Goal: Task Accomplishment & Management: Manage account settings

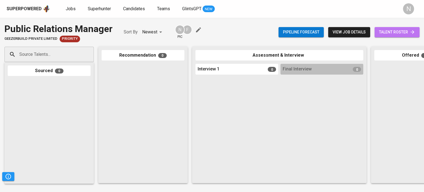
click at [399, 34] on span "talent roster" at bounding box center [397, 32] width 36 height 7
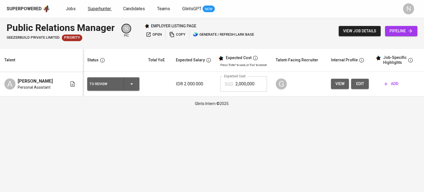
click at [91, 6] on span "Superhunter" at bounding box center [99, 8] width 23 height 5
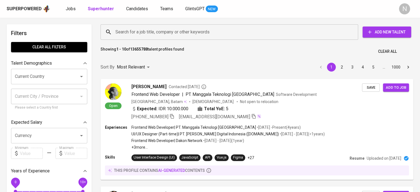
click at [403, 31] on span "Add New Talent" at bounding box center [387, 32] width 40 height 7
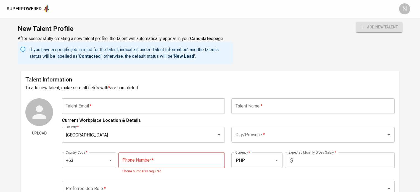
click at [204, 102] on input "text" at bounding box center [143, 105] width 163 height 15
click at [20, 8] on div "Superpowered" at bounding box center [24, 9] width 35 height 6
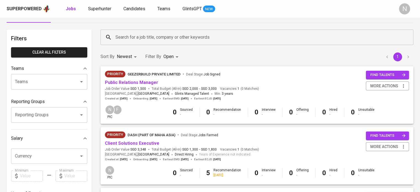
scroll to position [55, 0]
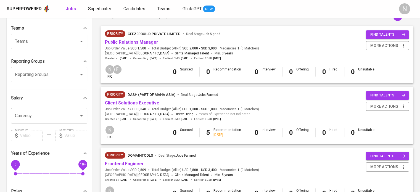
click at [128, 103] on link "Client Solutions Executive" at bounding box center [132, 102] width 54 height 5
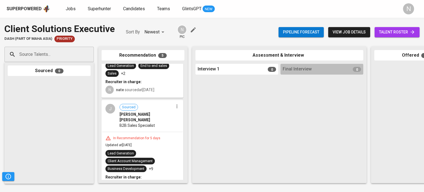
scroll to position [55, 0]
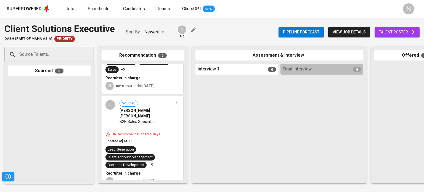
click at [156, 119] on div "B2B Sales Specialist" at bounding box center [146, 122] width 54 height 6
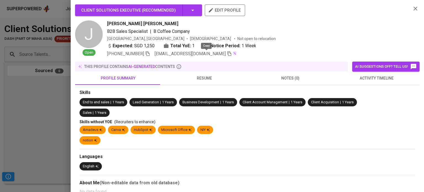
click at [227, 52] on icon "button" at bounding box center [229, 53] width 5 height 5
click at [26, 108] on div at bounding box center [212, 96] width 424 height 192
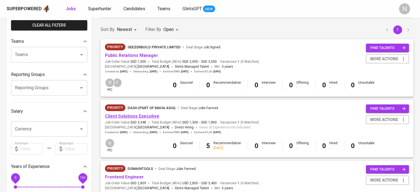
scroll to position [83, 0]
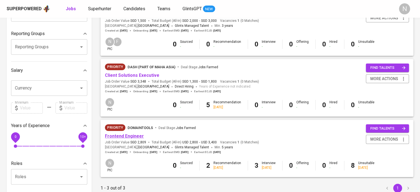
click at [131, 135] on link "Frontend Engineer" at bounding box center [124, 135] width 39 height 5
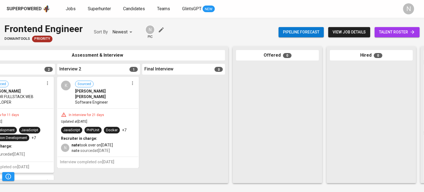
scroll to position [0, 248]
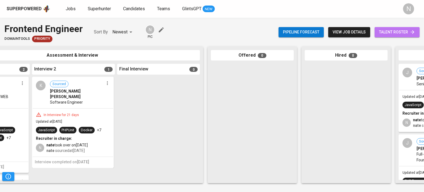
click at [386, 29] on span "talent roster" at bounding box center [397, 32] width 36 height 7
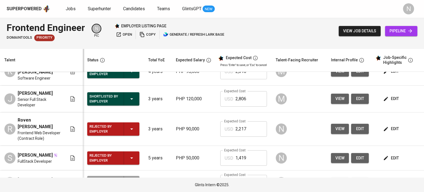
scroll to position [83, 0]
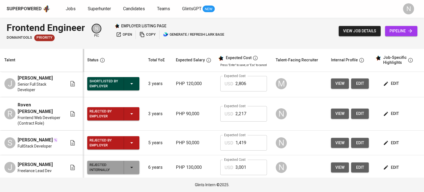
click at [394, 30] on span "pipeline" at bounding box center [400, 31] width 23 height 7
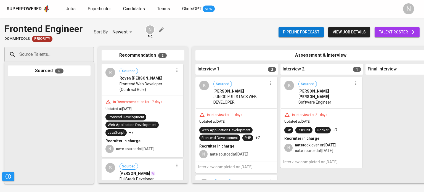
click at [269, 83] on icon "button" at bounding box center [271, 83] width 6 height 6
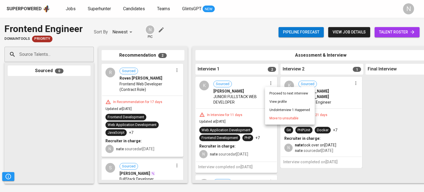
click at [272, 116] on span "Move to unsuitable" at bounding box center [283, 118] width 29 height 5
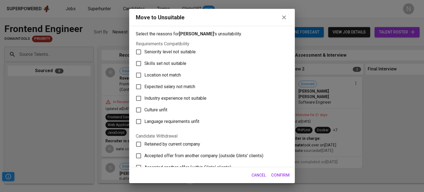
click at [160, 62] on span "Skills set not suitable" at bounding box center [165, 63] width 42 height 7
click at [144, 62] on input "Skills set not suitable" at bounding box center [139, 64] width 12 height 12
checkbox input "true"
click at [279, 172] on span "Confirm" at bounding box center [280, 174] width 18 height 7
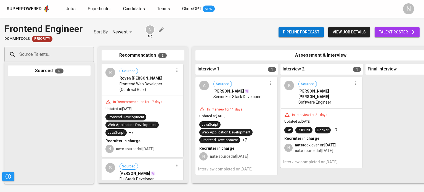
click at [350, 142] on div "nate took over on Sep 19, 2025 nate sourced at Sep 01, 2025" at bounding box center [326, 147] width 63 height 11
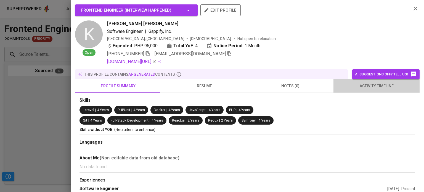
click at [376, 86] on span "activity timeline" at bounding box center [376, 86] width 79 height 7
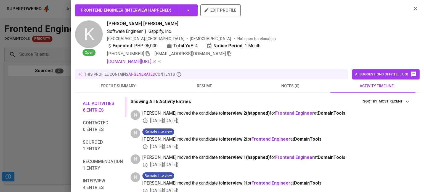
click at [62, 112] on div at bounding box center [212, 96] width 424 height 192
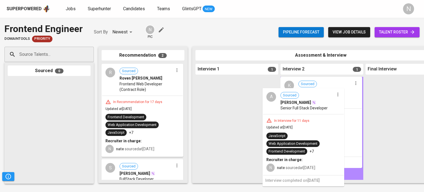
drag, startPoint x: 233, startPoint y: 126, endPoint x: 301, endPoint y: 138, distance: 69.4
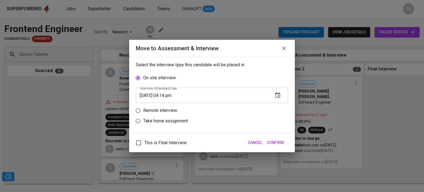
click at [154, 112] on p "Remote interview" at bounding box center [160, 110] width 34 height 7
click at [143, 112] on input "Remote interview" at bounding box center [138, 110] width 10 height 10
radio input "true"
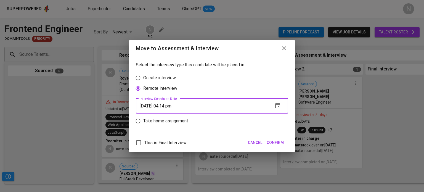
click at [169, 107] on input "10/14/2025 04:14 pm" at bounding box center [202, 105] width 133 height 15
type input "10/14/2025 03:15 pm"
click at [275, 144] on span "Confirm" at bounding box center [275, 142] width 17 height 7
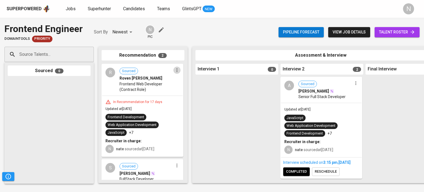
click at [176, 71] on icon "button" at bounding box center [176, 70] width 1 height 4
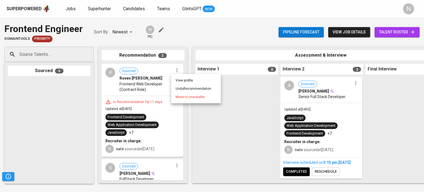
click at [186, 96] on span "Move to unsuitable" at bounding box center [189, 96] width 29 height 5
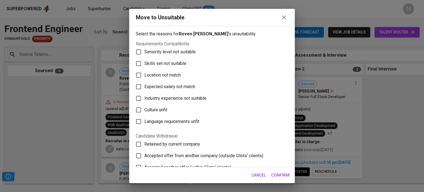
click at [171, 64] on span "Skills set not suitable" at bounding box center [165, 63] width 42 height 7
click at [144, 64] on input "Skills set not suitable" at bounding box center [139, 64] width 12 height 12
checkbox input "true"
click at [280, 174] on span "Confirm" at bounding box center [280, 174] width 18 height 7
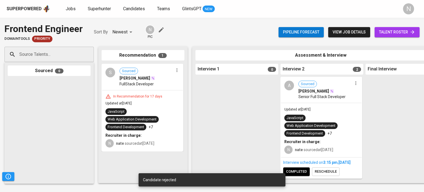
click at [177, 69] on icon "button" at bounding box center [177, 70] width 6 height 6
click at [179, 99] on span "Move to unsuitable" at bounding box center [192, 96] width 29 height 5
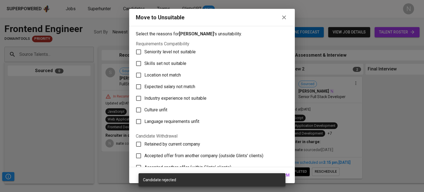
click at [167, 64] on span "Skills set not suitable" at bounding box center [165, 63] width 42 height 7
click at [144, 64] on input "Skills set not suitable" at bounding box center [139, 64] width 12 height 12
checkbox input "true"
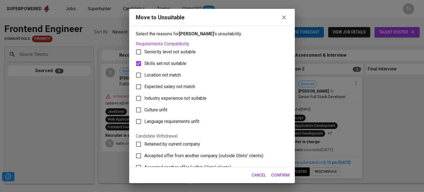
click at [278, 172] on span "Confirm" at bounding box center [280, 174] width 18 height 7
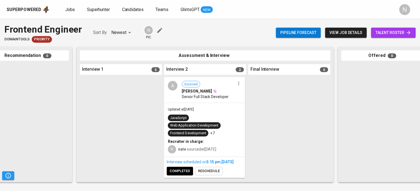
scroll to position [0, 115]
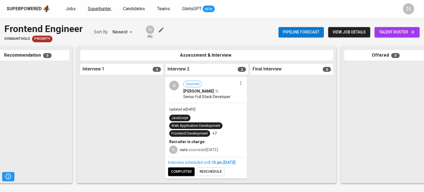
click at [107, 8] on span "Superhunter" at bounding box center [99, 8] width 23 height 5
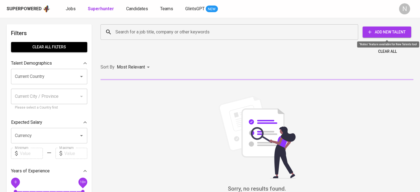
click at [377, 29] on span "Add New Talent" at bounding box center [387, 32] width 40 height 7
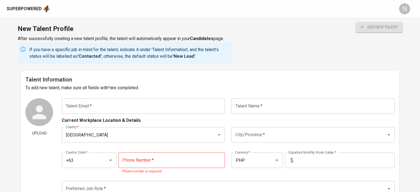
click at [100, 115] on div "Current Workplace Location & Details" at bounding box center [228, 119] width 333 height 10
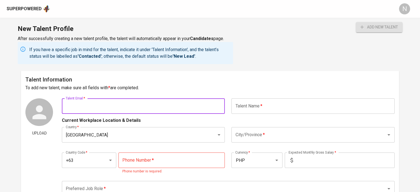
click at [105, 110] on input "text" at bounding box center [143, 105] width 163 height 15
paste input "bmvberida@gmail.com"
type input "bmvberida@gmail.com"
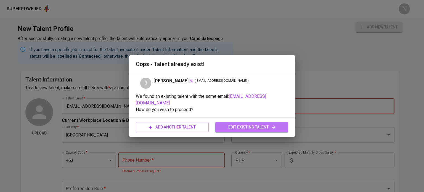
click at [238, 126] on span "edit existing talent" at bounding box center [252, 127] width 64 height 7
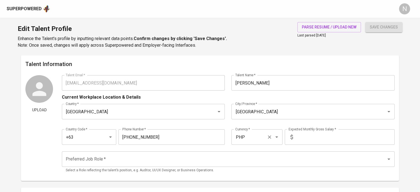
type input "bmvberida@gmail.com"
type input "[PERSON_NAME]"
type input "[GEOGRAPHIC_DATA]"
type input "Quezon City"
type input "+63"
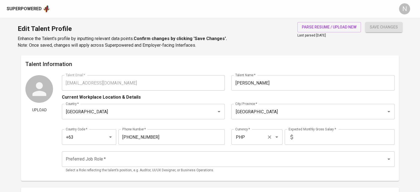
type input "917-849-2203"
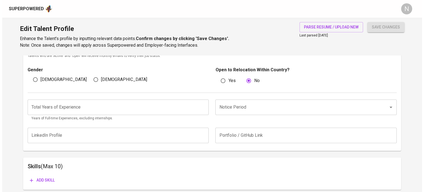
scroll to position [82, 0]
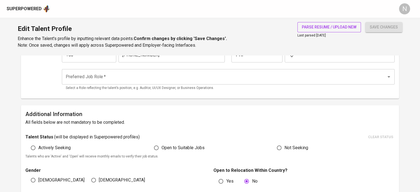
click at [315, 27] on span "parse resume / upload new" at bounding box center [329, 27] width 55 height 7
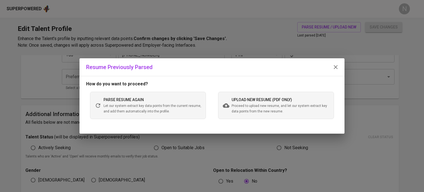
click at [183, 103] on span "Let our system extract key data points from the current resume, and add them au…" at bounding box center [152, 108] width 98 height 11
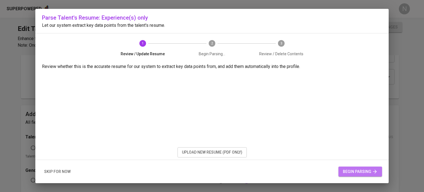
click at [350, 174] on span "begin parsing" at bounding box center [360, 171] width 35 height 7
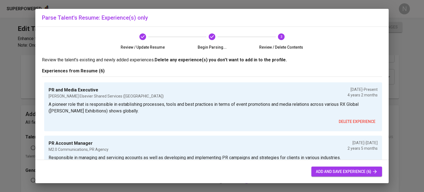
click at [333, 169] on span "add and save experience (6)" at bounding box center [347, 171] width 62 height 7
type input "PHP"
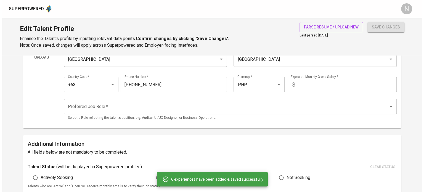
scroll to position [0, 0]
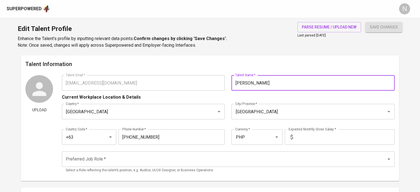
drag, startPoint x: 279, startPoint y: 84, endPoint x: 225, endPoint y: 85, distance: 53.5
click at [225, 85] on div "Talent Email   * bmvberida@gmail.com Talent Email * Talent Name   * Bernice Ber…" at bounding box center [228, 82] width 333 height 15
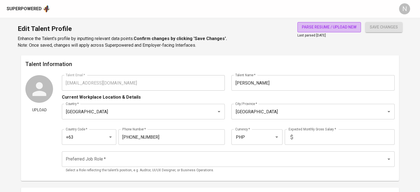
click at [349, 29] on span "parse resume / upload new" at bounding box center [329, 27] width 55 height 7
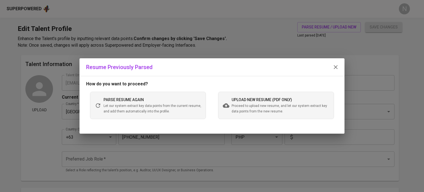
click at [172, 102] on div "parse resume again Let our system extract key data points from the current resu…" at bounding box center [152, 105] width 98 height 18
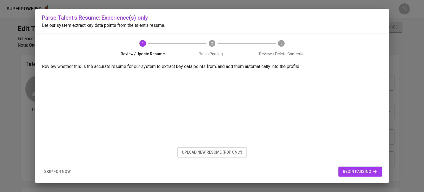
click at [217, 152] on span "upload new resume (pdf only)" at bounding box center [212, 152] width 60 height 7
click at [358, 170] on span "begin parsing" at bounding box center [360, 171] width 35 height 7
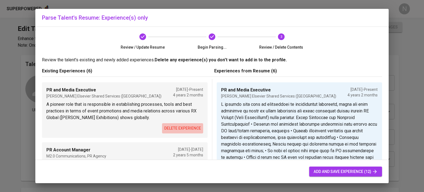
click at [187, 129] on span "delete experience" at bounding box center [182, 128] width 37 height 7
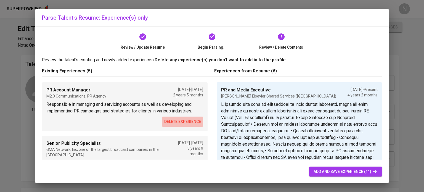
click at [182, 121] on span "delete experience" at bounding box center [182, 121] width 37 height 7
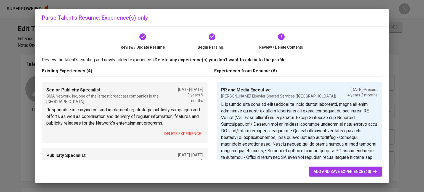
click at [181, 133] on span "delete experience" at bounding box center [182, 133] width 37 height 7
click at [179, 131] on span "delete experience" at bounding box center [182, 133] width 37 height 7
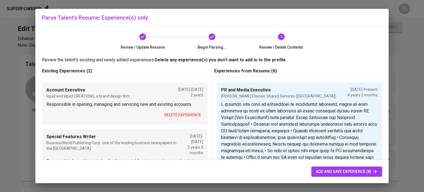
click at [181, 116] on span "delete experience" at bounding box center [182, 114] width 37 height 7
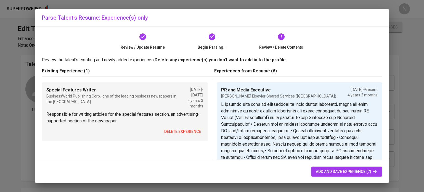
click at [180, 130] on span "delete experience" at bounding box center [182, 131] width 37 height 7
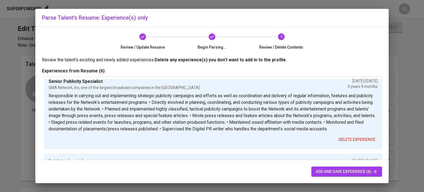
scroll to position [221, 0]
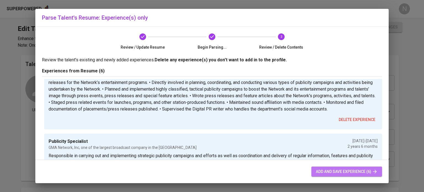
click at [331, 173] on span "add and save experience (6)" at bounding box center [347, 171] width 62 height 7
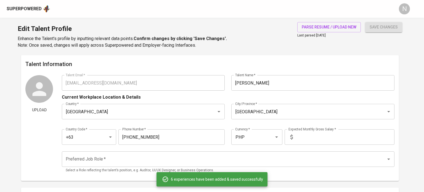
type input "PHP"
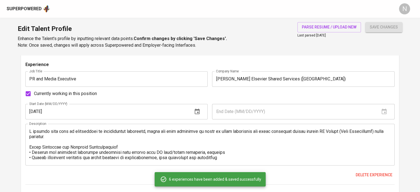
scroll to position [341, 0]
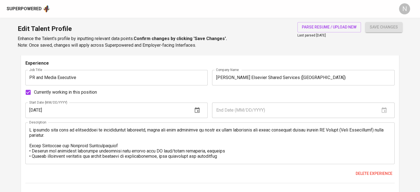
click at [164, 142] on textarea at bounding box center [209, 142] width 361 height 31
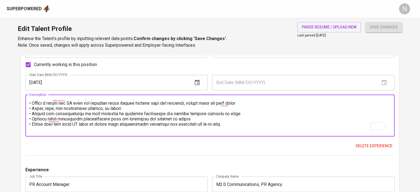
scroll to position [0, 0]
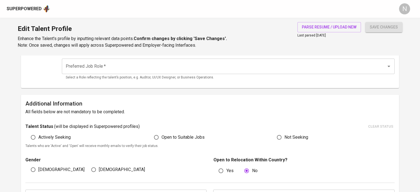
click at [41, 137] on span "Actively Seeking" at bounding box center [54, 137] width 32 height 7
click at [38, 137] on input "Actively Seeking" at bounding box center [33, 137] width 10 height 10
radio input "true"
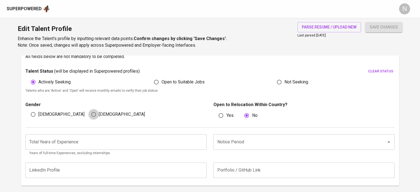
click at [97, 117] on input "Female" at bounding box center [93, 114] width 10 height 10
radio input "true"
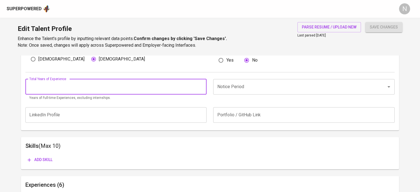
click at [97, 88] on input "number" at bounding box center [115, 86] width 181 height 15
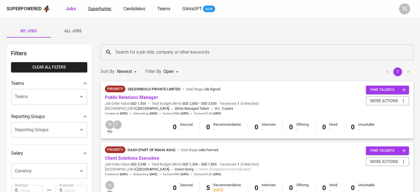
click at [109, 9] on span "Superhunter" at bounding box center [99, 8] width 23 height 5
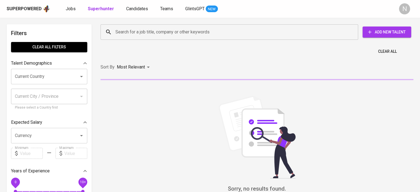
click at [131, 36] on input "Search for a job title, company or other keywords" at bounding box center [230, 32] width 233 height 10
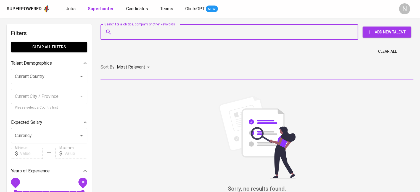
paste input "[EMAIL_ADDRESS][DOMAIN_NAME]"
type input "[EMAIL_ADDRESS][DOMAIN_NAME]"
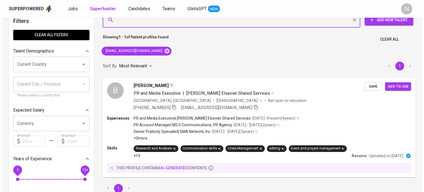
scroll to position [28, 0]
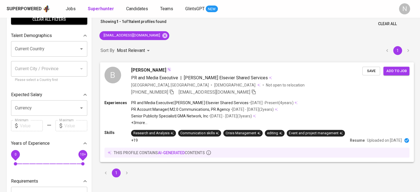
click at [293, 90] on div "+63 917-849-2203 bmvberida@gmail.com" at bounding box center [246, 92] width 231 height 7
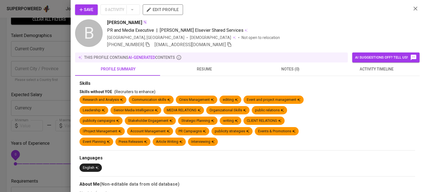
click at [346, 72] on button "activity timeline" at bounding box center [376, 68] width 86 height 13
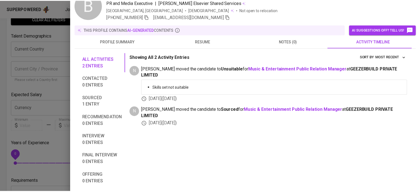
scroll to position [0, 0]
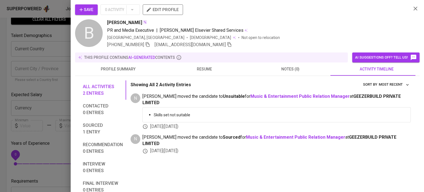
click at [8, 81] on div at bounding box center [212, 96] width 424 height 192
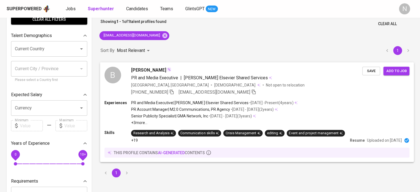
click at [274, 92] on div "+63 917-849-2203 bmvberida@gmail.com" at bounding box center [246, 92] width 231 height 7
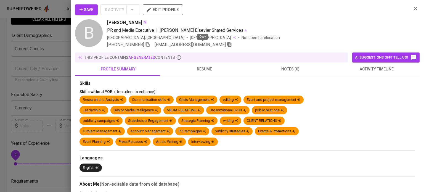
click at [227, 45] on icon "button" at bounding box center [229, 44] width 5 height 5
click at [0, 91] on div at bounding box center [212, 96] width 424 height 192
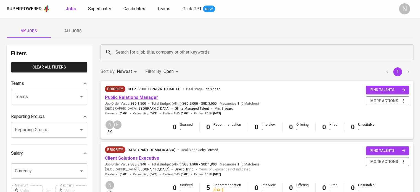
click at [145, 95] on link "Public Relations Manager" at bounding box center [131, 97] width 53 height 5
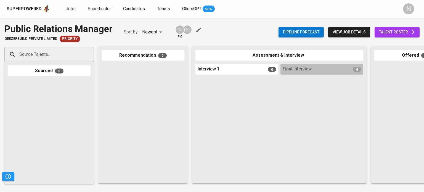
click at [47, 57] on input "Source Talents..." at bounding box center [47, 54] width 58 height 10
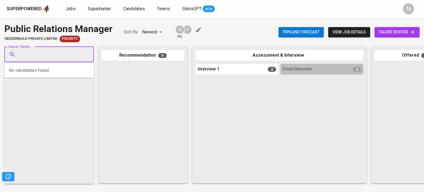
paste input "[EMAIL_ADDRESS][DOMAIN_NAME]"
type input "[EMAIL_ADDRESS][DOMAIN_NAME]"
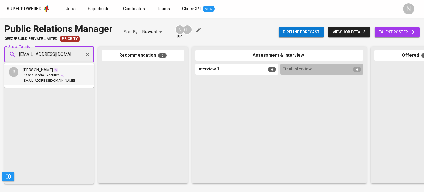
click at [51, 72] on span "[PERSON_NAME]" at bounding box center [38, 70] width 30 height 6
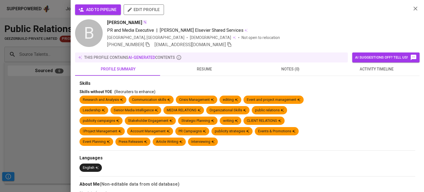
click at [107, 8] on span "add to pipeline" at bounding box center [97, 9] width 37 height 7
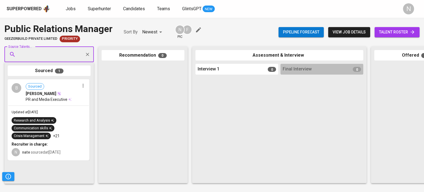
click at [234, 149] on div at bounding box center [236, 128] width 83 height 103
click at [59, 97] on span "PR and Media Executive" at bounding box center [47, 100] width 42 height 6
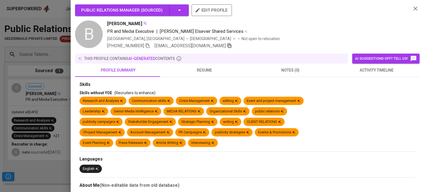
click at [227, 45] on icon "button" at bounding box center [229, 45] width 5 height 5
click at [19, 44] on div at bounding box center [212, 96] width 424 height 192
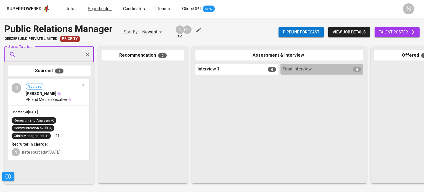
click at [98, 10] on span "Superhunter" at bounding box center [99, 8] width 23 height 5
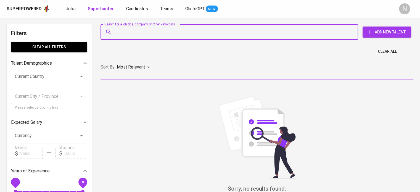
click at [140, 30] on input "Search for a job title, company or other keywords" at bounding box center [230, 32] width 233 height 10
paste input "[EMAIL_ADDRESS][DOMAIN_NAME]"
type input "[EMAIL_ADDRESS][DOMAIN_NAME]"
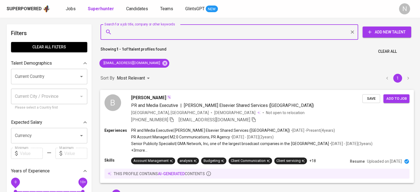
click at [396, 100] on span "Add to job" at bounding box center [396, 98] width 20 height 6
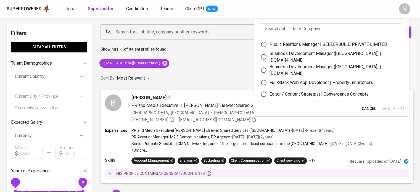
click at [314, 43] on div "Public Relations Manager | GEEZERBUILD PRIVATE LIMITED" at bounding box center [328, 44] width 118 height 7
click at [269, 43] on input "Public Relations Manager | GEEZERBUILD PRIVATE LIMITED" at bounding box center [264, 45] width 12 height 12
radio input "true"
click at [396, 110] on span "Add Talent" at bounding box center [393, 108] width 22 height 7
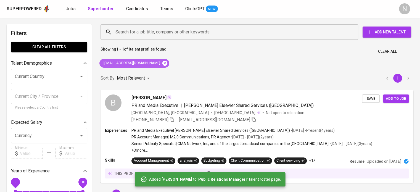
click at [162, 63] on icon at bounding box center [164, 62] width 5 height 5
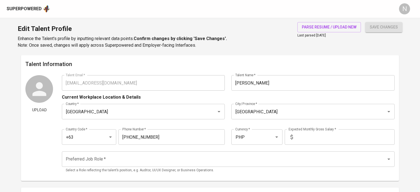
scroll to position [203, 0]
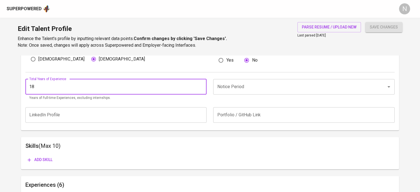
type input "18"
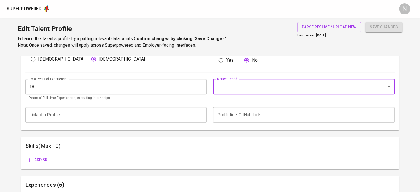
type input "3"
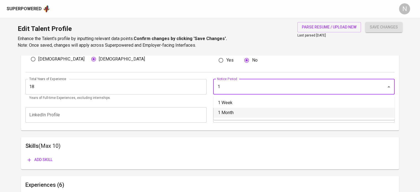
type input "1 Month"
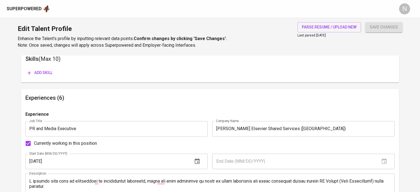
scroll to position [286, 0]
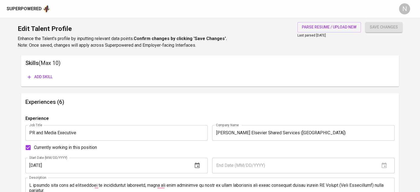
click at [26, 75] on icon "button" at bounding box center [29, 77] width 6 height 6
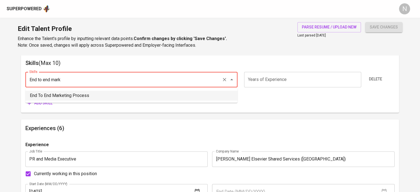
type input "End To End Marketing Process"
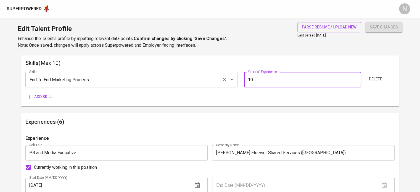
type input "10"
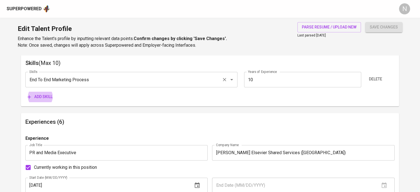
click at [25, 92] on button "Add skill" at bounding box center [39, 97] width 29 height 10
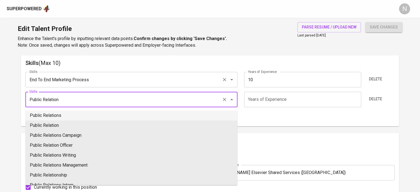
type input "Public Relations"
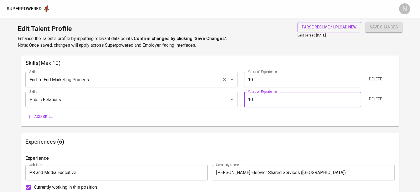
type input "10"
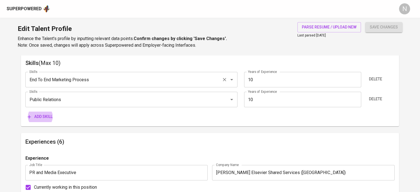
click at [25, 111] on button "Add skill" at bounding box center [39, 116] width 29 height 10
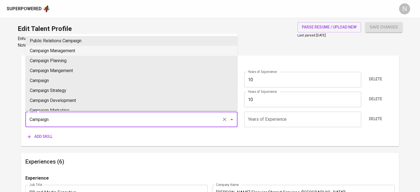
type input "Campaign Management"
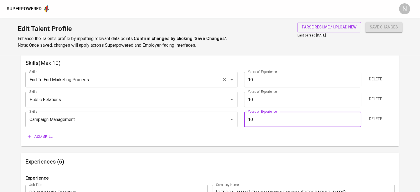
type input "10"
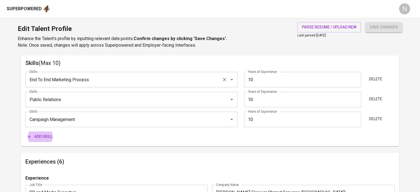
click at [25, 131] on button "Add skill" at bounding box center [39, 136] width 29 height 10
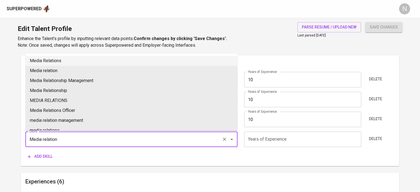
type input "Media Relations"
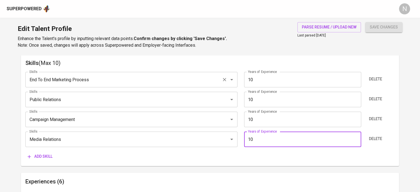
type input "10"
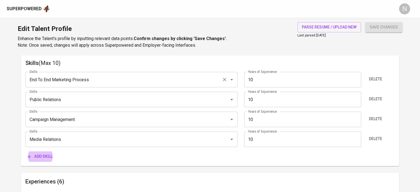
click at [25, 151] on button "Add skill" at bounding box center [39, 156] width 29 height 10
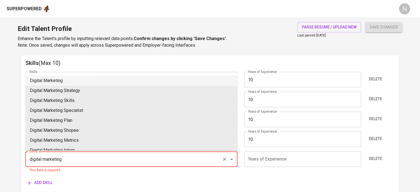
type input "Digital Marketing"
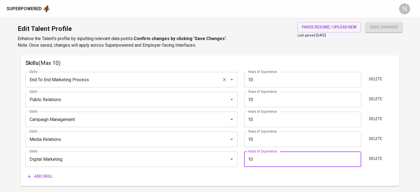
type input "10"
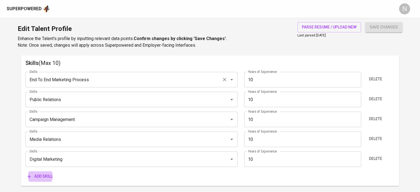
click at [25, 171] on button "Add skill" at bounding box center [39, 176] width 29 height 10
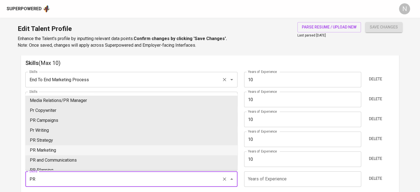
type input "PR Marketing"
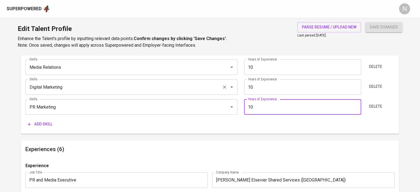
scroll to position [369, 0]
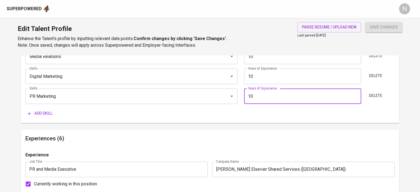
type input "10"
click at [115, 135] on h6 "Experiences (6)" at bounding box center [209, 138] width 369 height 9
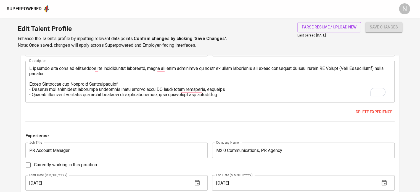
scroll to position [534, 0]
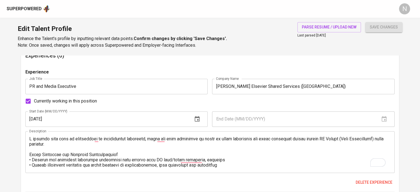
click at [372, 27] on span "save changes" at bounding box center [383, 27] width 28 height 7
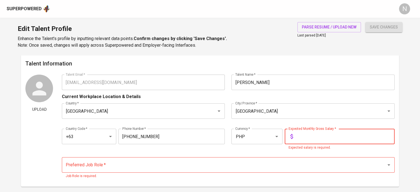
scroll to position [0, 0]
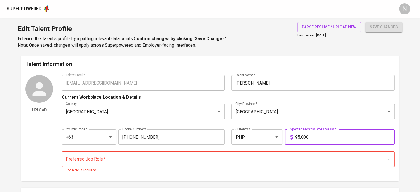
type input "95,000"
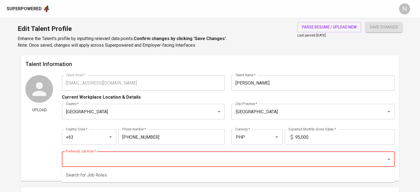
click at [262, 162] on input "Preferred Job Role   *" at bounding box center [220, 159] width 312 height 10
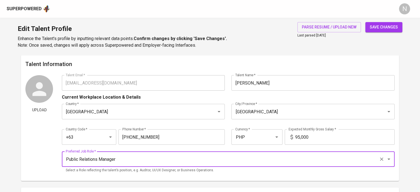
type input "Public Relations Manager"
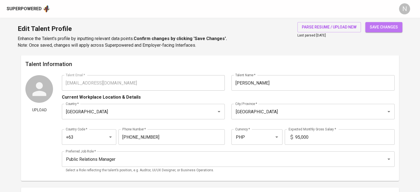
click at [384, 24] on span "save changes" at bounding box center [383, 27] width 28 height 7
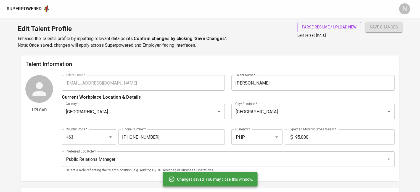
type input "PR Marketing"
type input "Digital Marketing"
type input "Media Relations"
type input "Campaign Management"
type input "Public Relations"
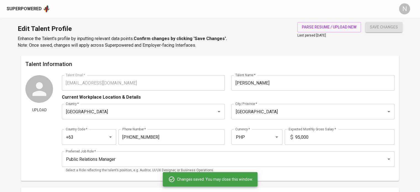
type input "End To End Marketing Process"
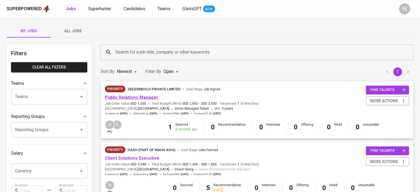
click at [147, 97] on link "Public Relations Manager" at bounding box center [131, 97] width 53 height 5
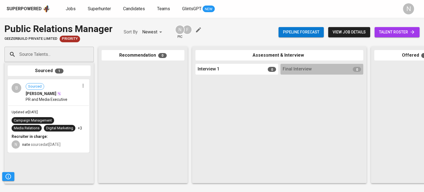
click at [398, 32] on span "talent roster" at bounding box center [397, 32] width 36 height 7
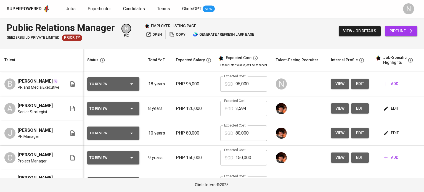
click at [400, 112] on div "edit" at bounding box center [400, 108] width 36 height 10
click at [395, 112] on span "edit" at bounding box center [391, 108] width 15 height 7
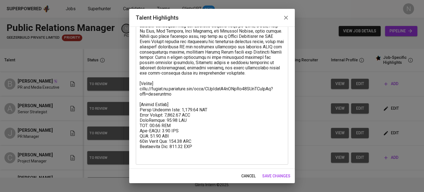
scroll to position [156, 0]
click at [251, 176] on span "cancel" at bounding box center [248, 175] width 14 height 7
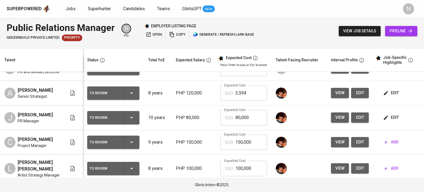
scroll to position [0, 0]
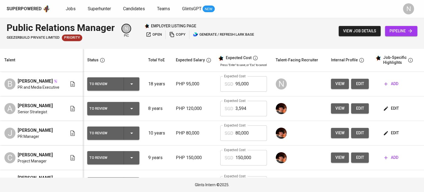
click at [391, 110] on span "edit" at bounding box center [391, 108] width 15 height 7
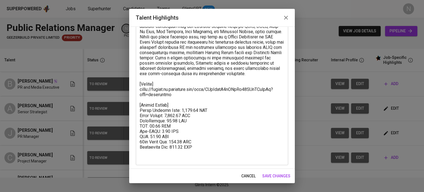
scroll to position [156, 0]
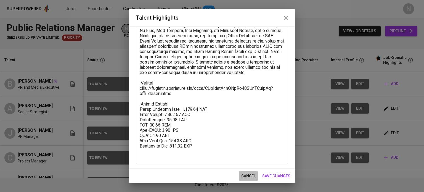
click at [246, 178] on span "cancel" at bounding box center [248, 175] width 14 height 7
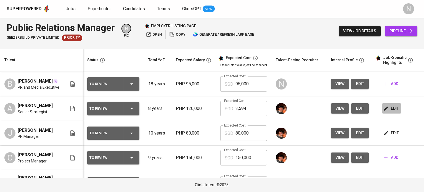
click at [389, 111] on span "edit" at bounding box center [391, 108] width 15 height 7
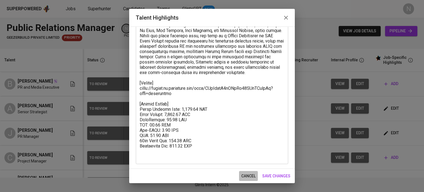
click at [248, 175] on span "cancel" at bounding box center [248, 175] width 14 height 7
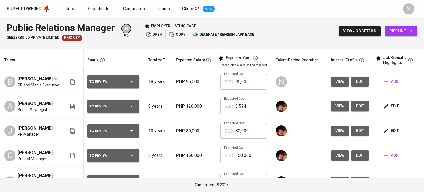
scroll to position [0, 0]
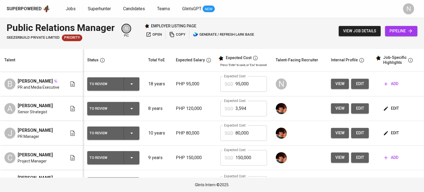
click at [390, 136] on span "edit" at bounding box center [391, 132] width 15 height 7
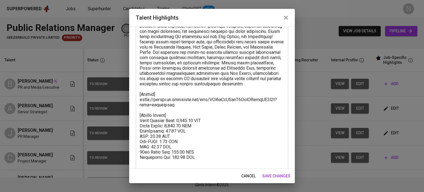
scroll to position [166, 0]
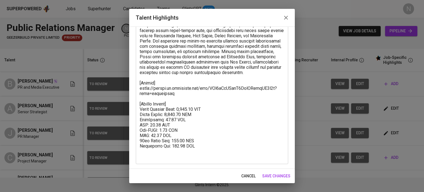
click at [252, 176] on span "cancel" at bounding box center [248, 175] width 14 height 7
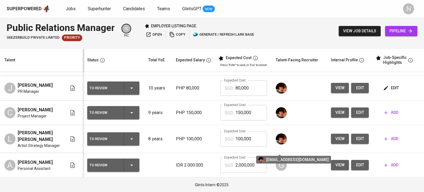
scroll to position [51, 0]
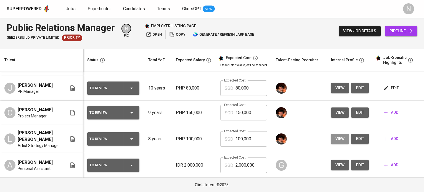
click at [339, 140] on span "view" at bounding box center [339, 138] width 9 height 7
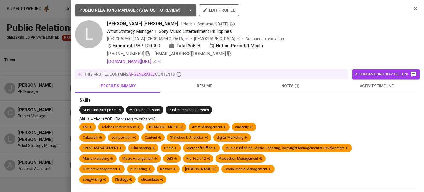
click at [210, 87] on span "resume" at bounding box center [203, 86] width 79 height 7
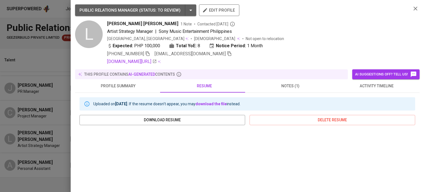
scroll to position [111, 0]
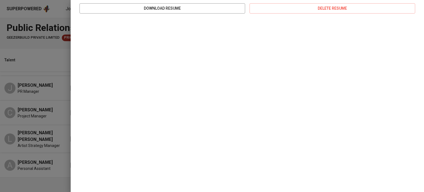
click at [58, 63] on div at bounding box center [212, 96] width 424 height 192
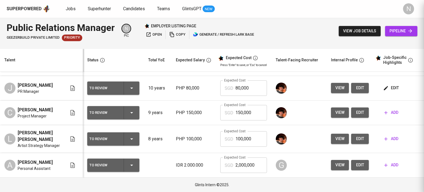
scroll to position [0, 0]
click at [338, 113] on span "view" at bounding box center [339, 112] width 9 height 7
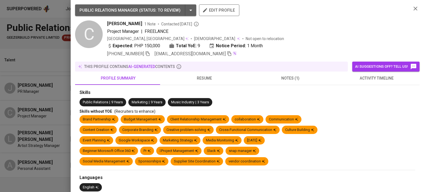
click at [210, 78] on span "resume" at bounding box center [203, 78] width 79 height 7
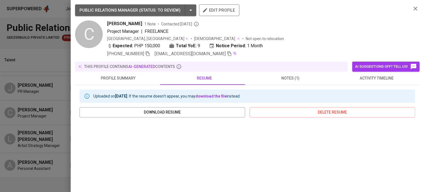
scroll to position [104, 0]
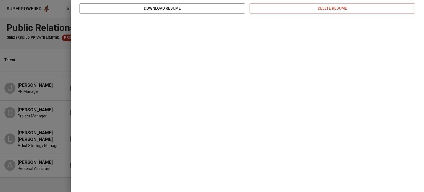
click at [49, 86] on div at bounding box center [212, 96] width 424 height 192
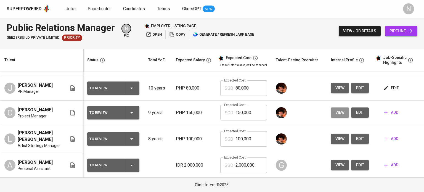
click at [339, 110] on span "view" at bounding box center [339, 112] width 9 height 7
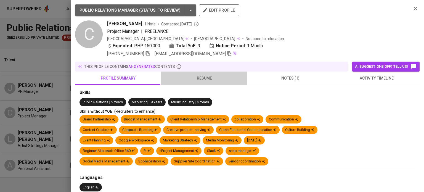
click at [210, 79] on span "resume" at bounding box center [203, 78] width 79 height 7
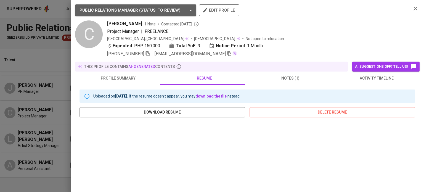
click at [55, 100] on div at bounding box center [212, 96] width 424 height 192
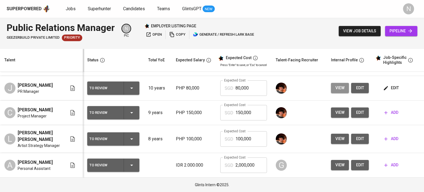
click at [339, 89] on span "view" at bounding box center [339, 87] width 9 height 7
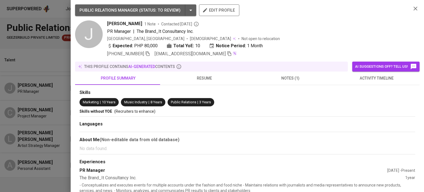
click at [206, 81] on span "resume" at bounding box center [203, 78] width 79 height 7
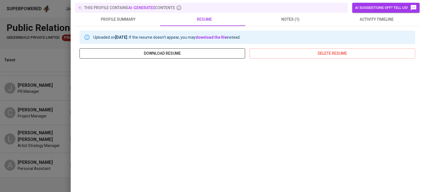
scroll to position [104, 0]
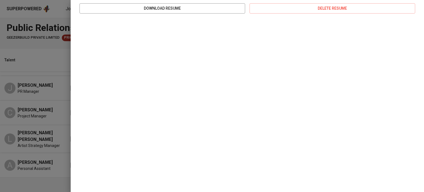
click at [43, 77] on div at bounding box center [212, 96] width 424 height 192
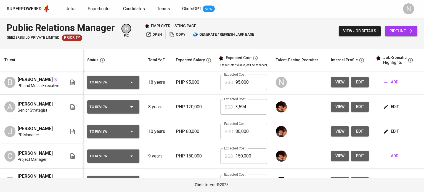
scroll to position [0, 0]
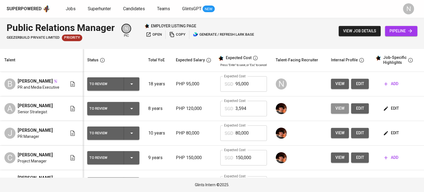
click at [331, 110] on button "view" at bounding box center [340, 108] width 18 height 10
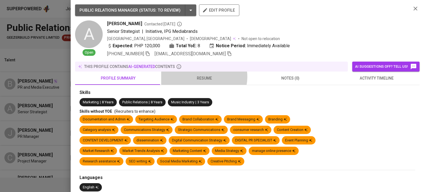
click at [202, 77] on span "resume" at bounding box center [203, 78] width 79 height 7
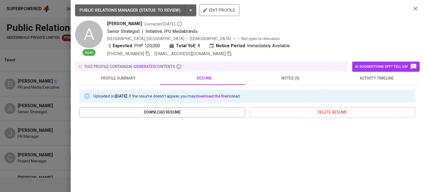
scroll to position [104, 0]
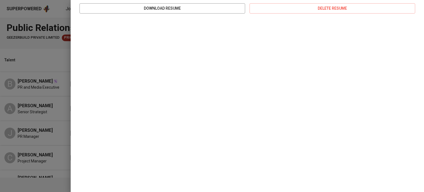
click at [7, 107] on div at bounding box center [212, 96] width 424 height 192
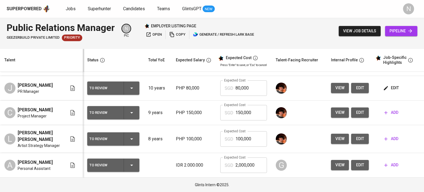
scroll to position [51, 0]
click at [333, 109] on button "view" at bounding box center [340, 112] width 18 height 10
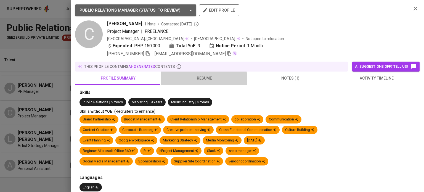
click at [195, 80] on span "resume" at bounding box center [203, 78] width 79 height 7
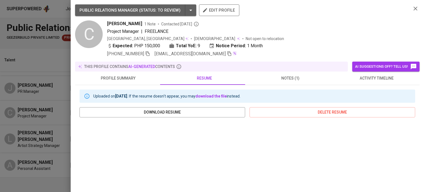
scroll to position [104, 0]
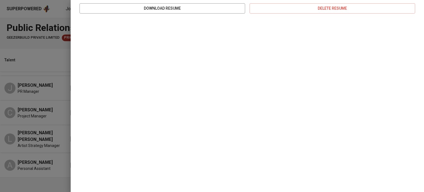
click at [63, 93] on div at bounding box center [212, 96] width 424 height 192
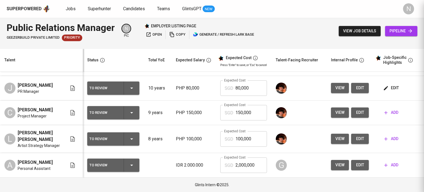
scroll to position [0, 0]
click at [335, 139] on span "view" at bounding box center [339, 138] width 9 height 7
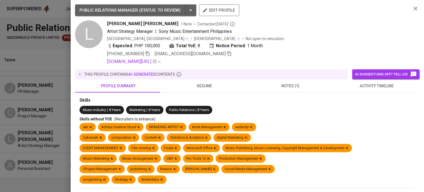
click at [199, 86] on span "resume" at bounding box center [203, 86] width 79 height 7
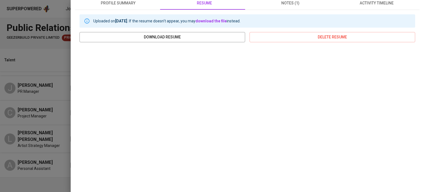
scroll to position [110, 0]
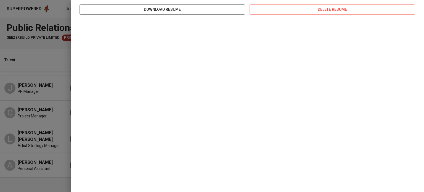
click at [50, 83] on div at bounding box center [212, 96] width 424 height 192
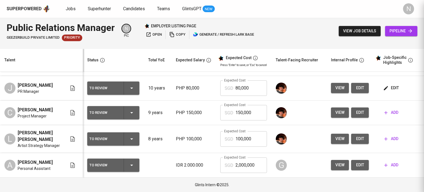
scroll to position [0, 0]
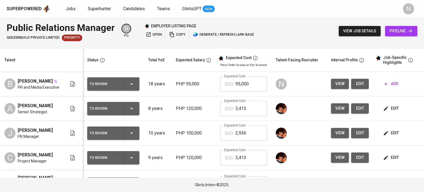
click at [403, 30] on span "pipeline" at bounding box center [400, 31] width 23 height 7
click at [390, 110] on span "edit" at bounding box center [391, 108] width 15 height 7
click at [310, 108] on div at bounding box center [299, 108] width 46 height 13
click at [304, 23] on div "Public Relations Manager GEEZERBUILD PRIVATE LIMITED Priority N pic employer li…" at bounding box center [212, 31] width 424 height 27
click at [399, 28] on span "pipeline" at bounding box center [400, 31] width 23 height 7
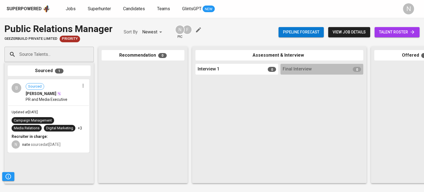
click at [391, 32] on span "talent roster" at bounding box center [397, 32] width 36 height 7
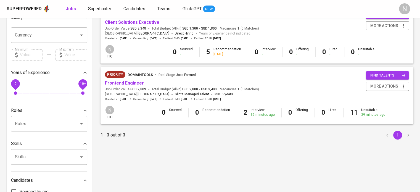
scroll to position [138, 0]
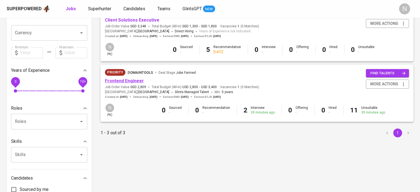
click at [127, 83] on link "Frontend Engineer" at bounding box center [124, 80] width 39 height 5
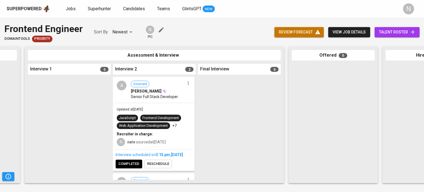
scroll to position [0, 174]
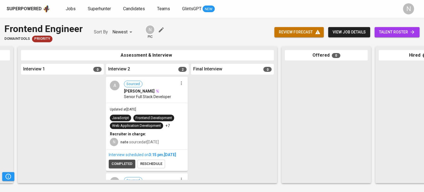
click at [130, 167] on span "completed" at bounding box center [121, 164] width 21 height 6
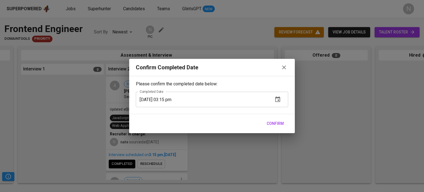
drag, startPoint x: 269, startPoint y: 122, endPoint x: 275, endPoint y: 118, distance: 7.3
click at [269, 122] on span "Confirm" at bounding box center [275, 123] width 17 height 7
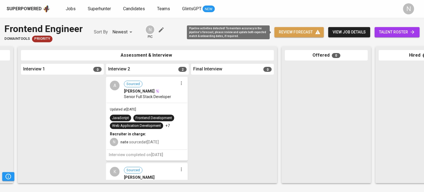
click at [306, 30] on span "review forecast" at bounding box center [299, 32] width 41 height 7
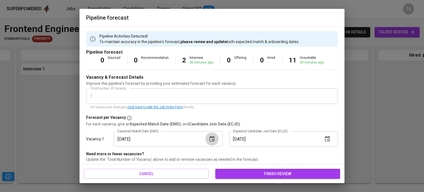
click at [210, 138] on icon "button" at bounding box center [212, 138] width 7 height 7
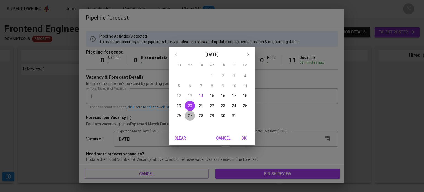
click at [190, 116] on p "27" at bounding box center [190, 116] width 4 height 6
type input "10/27/2025"
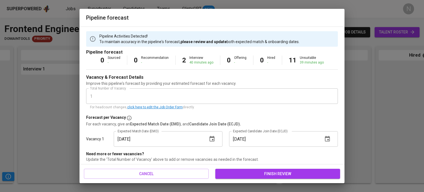
click at [264, 173] on span "finish review" at bounding box center [278, 173] width 116 height 7
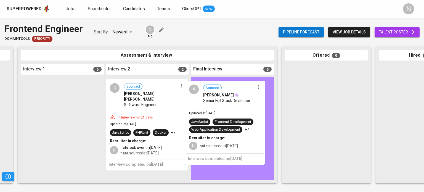
drag, startPoint x: 147, startPoint y: 101, endPoint x: 230, endPoint y: 105, distance: 82.3
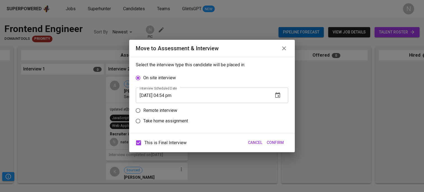
scroll to position [0, 174]
click at [171, 112] on p "Remote interview" at bounding box center [160, 110] width 34 height 7
click at [143, 112] on input "Remote interview" at bounding box center [138, 110] width 10 height 10
radio input "true"
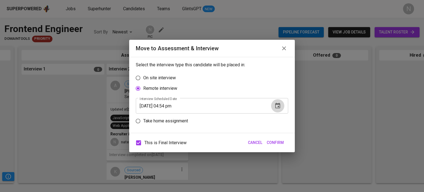
click at [276, 104] on icon "button" at bounding box center [277, 106] width 5 height 6
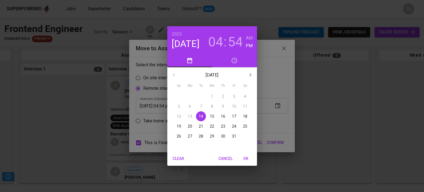
click at [223, 118] on p "16" at bounding box center [223, 116] width 4 height 6
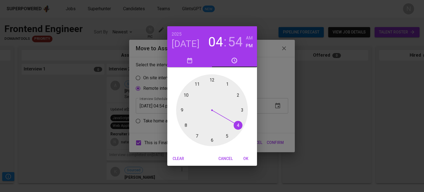
click at [198, 84] on div at bounding box center [212, 110] width 72 height 72
click at [212, 79] on div at bounding box center [212, 110] width 72 height 72
type input "10/16/2025 11:00 pm"
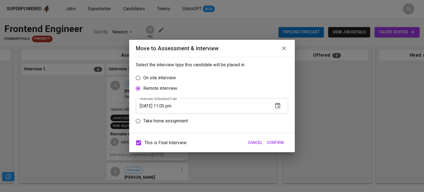
click at [273, 142] on span "Confirm" at bounding box center [275, 142] width 17 height 7
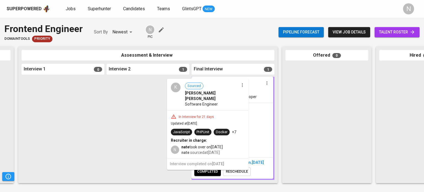
drag, startPoint x: 157, startPoint y: 105, endPoint x: 220, endPoint y: 106, distance: 62.4
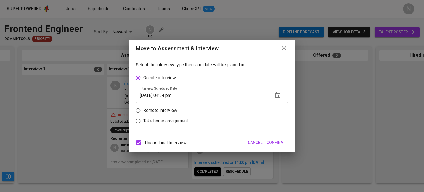
click at [168, 108] on p "Remote interview" at bounding box center [160, 110] width 34 height 7
click at [143, 108] on input "Remote interview" at bounding box center [138, 110] width 10 height 10
radio input "true"
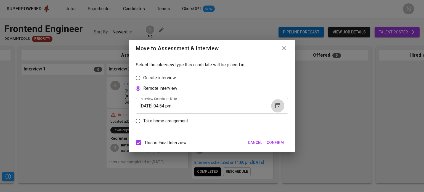
click at [276, 105] on icon "button" at bounding box center [277, 105] width 7 height 7
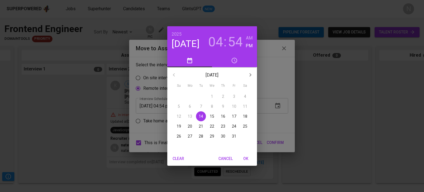
click at [221, 116] on p "16" at bounding box center [223, 116] width 4 height 6
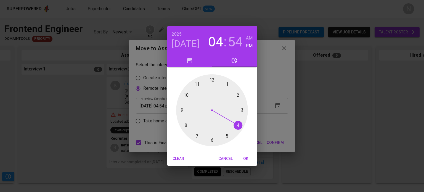
click at [197, 84] on div at bounding box center [212, 110] width 72 height 72
click at [212, 78] on div at bounding box center [212, 110] width 72 height 72
type input "10/16/2025 11:00 pm"
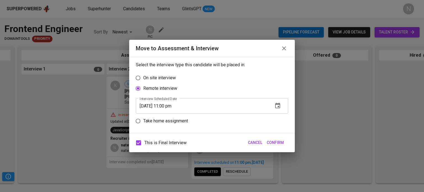
click at [279, 142] on span "Confirm" at bounding box center [275, 142] width 17 height 7
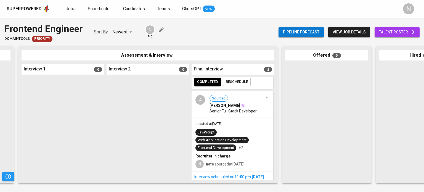
scroll to position [83, 0]
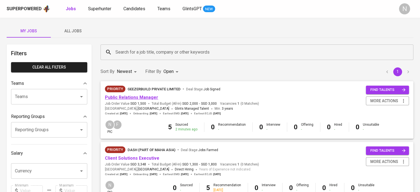
click at [141, 95] on link "Public Relations Manager" at bounding box center [131, 97] width 53 height 5
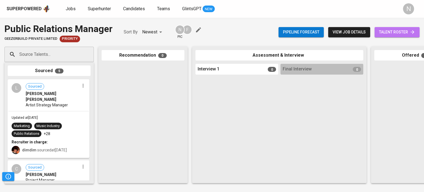
click at [397, 32] on span "talent roster" at bounding box center [397, 32] width 36 height 7
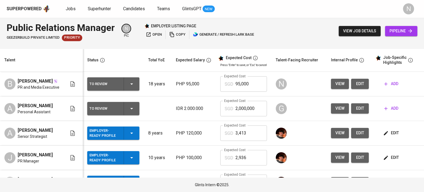
click at [393, 85] on span "add" at bounding box center [391, 83] width 14 height 7
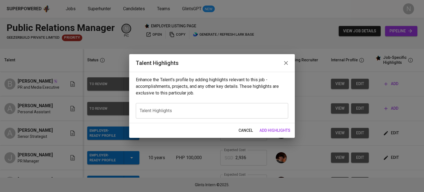
click at [215, 113] on div "x Talent Highlights" at bounding box center [212, 110] width 152 height 15
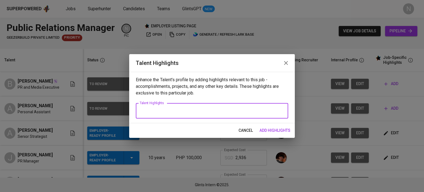
paste textarea "Loremipsumdo SI ame consecteturadi elitseddoeiu temp inci u labore et doloremag…"
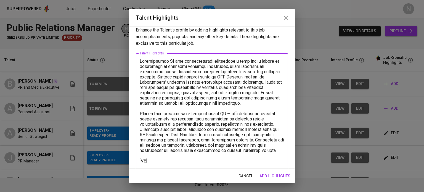
scroll to position [10, 0]
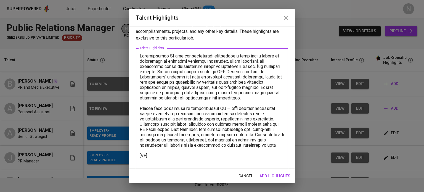
paste textarea "[URL][DOMAIN_NAME]"
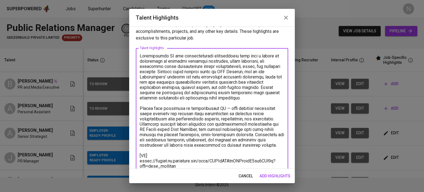
scroll to position [15, 0]
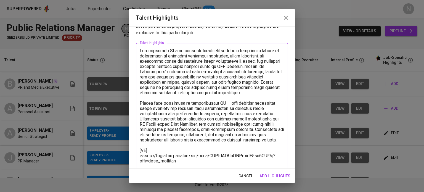
type textarea "Loremipsumdo SI ame consecteturadi elitseddoeiu temp inci u labore et doloremag…"
click at [263, 173] on span "add highlights" at bounding box center [274, 175] width 31 height 7
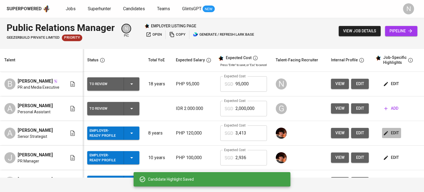
click at [391, 138] on button "edit" at bounding box center [391, 133] width 19 height 10
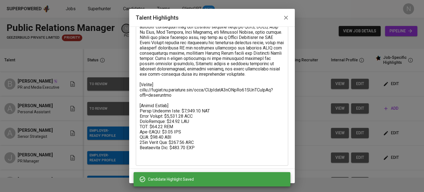
scroll to position [156, 0]
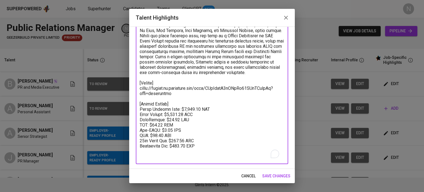
drag, startPoint x: 203, startPoint y: 151, endPoint x: 138, endPoint y: 112, distance: 76.0
click at [138, 112] on div "x Talent Highlights" at bounding box center [212, 33] width 152 height 262
click at [140, 110] on textarea "To enrich screen reader interactions, please activate Accessibility in Grammarl…" at bounding box center [212, 33] width 145 height 252
click at [243, 172] on span "cancel" at bounding box center [248, 175] width 14 height 7
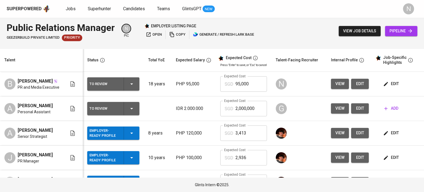
click at [389, 85] on span "edit" at bounding box center [391, 83] width 15 height 7
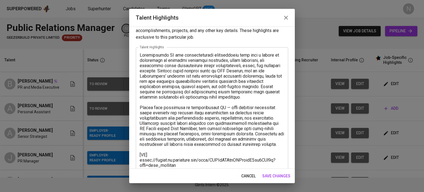
scroll to position [25, 0]
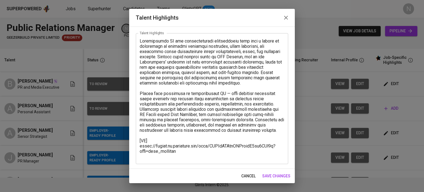
click at [187, 158] on textarea at bounding box center [212, 98] width 145 height 121
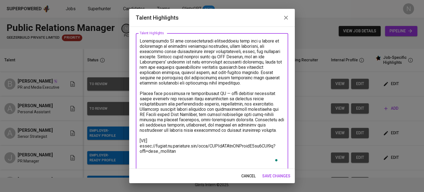
paste textarea "[Talent Salary] Total Monthly Cost: $3,413.06 SGD Basic Salary: $2,640.00 SGD P…"
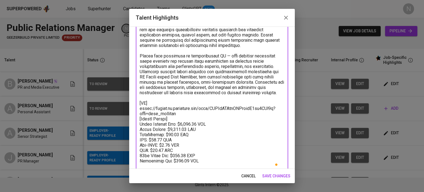
scroll to position [62, 0]
click at [181, 118] on textarea "To enrich screen reader interactions, please activate Accessibility in Grammarl…" at bounding box center [212, 85] width 145 height 168
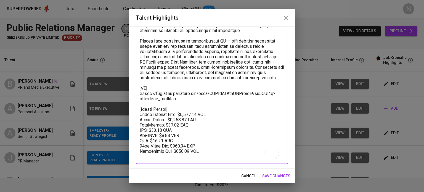
scroll to position [81, 0]
drag, startPoint x: 208, startPoint y: 115, endPoint x: 179, endPoint y: 115, distance: 28.4
click at [179, 115] on textarea "To enrich screen reader interactions, please activate Accessibility in Grammarl…" at bounding box center [212, 72] width 145 height 173
paste textarea "2,814.48"
click at [181, 115] on textarea "To enrich screen reader interactions, please activate Accessibility in Grammarl…" at bounding box center [212, 72] width 145 height 173
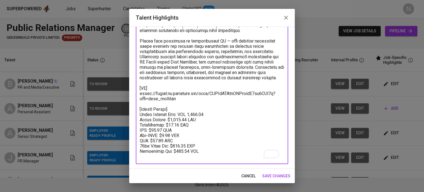
drag, startPoint x: 198, startPoint y: 122, endPoint x: 165, endPoint y: 122, distance: 32.3
click at [165, 122] on textarea "To enrich screen reader interactions, please activate Accessibility in Grammarl…" at bounding box center [212, 72] width 145 height 173
paste textarea "090.00"
drag, startPoint x: 188, startPoint y: 127, endPoint x: 163, endPoint y: 127, distance: 24.8
click at [163, 127] on textarea "To enrich screen reader interactions, please activate Accessibility in Grammarl…" at bounding box center [212, 72] width 145 height 173
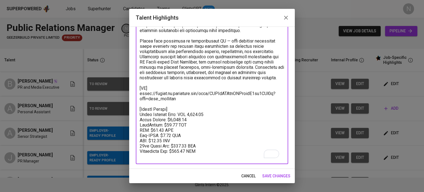
paste textarea "2.25"
drag, startPoint x: 174, startPoint y: 132, endPoint x: 150, endPoint y: 131, distance: 24.0
click at [150, 131] on textarea "To enrich screen reader interactions, please activate Accessibility in Grammarl…" at bounding box center [212, 72] width 145 height 173
paste textarea "To enrich screen reader interactions, please activate Accessibility in Grammarl…"
click at [183, 132] on textarea "To enrich screen reader interactions, please activate Accessibility in Grammarl…" at bounding box center [212, 72] width 145 height 173
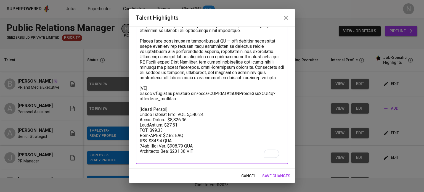
click at [183, 134] on textarea "To enrich screen reader interactions, please activate Accessibility in Grammarl…" at bounding box center [212, 72] width 145 height 173
drag, startPoint x: 181, startPoint y: 136, endPoint x: 159, endPoint y: 137, distance: 22.1
click at [159, 137] on textarea "To enrich screen reader interactions, please activate Accessibility in Grammarl…" at bounding box center [212, 72] width 145 height 173
paste textarea "To enrich screen reader interactions, please activate Accessibility in Grammarl…"
drag, startPoint x: 175, startPoint y: 141, endPoint x: 152, endPoint y: 140, distance: 23.2
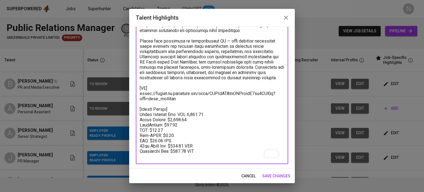
click at [152, 140] on textarea "To enrich screen reader interactions, please activate Accessibility in Grammarl…" at bounding box center [212, 72] width 145 height 173
paste textarea "To enrich screen reader interactions, please activate Accessibility in Grammarl…"
drag, startPoint x: 200, startPoint y: 144, endPoint x: 173, endPoint y: 147, distance: 26.7
click at [173, 147] on textarea "To enrich screen reader interactions, please activate Accessibility in Grammarl…" at bounding box center [212, 72] width 145 height 173
paste textarea "66.00"
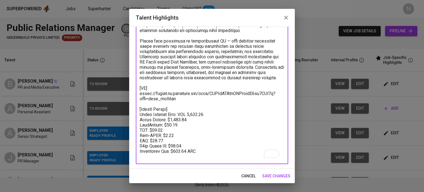
click at [203, 152] on textarea "To enrich screen reader interactions, please activate Accessibility in Grammarl…" at bounding box center [212, 72] width 145 height 173
drag, startPoint x: 198, startPoint y: 117, endPoint x: 188, endPoint y: 116, distance: 9.7
click at [188, 116] on textarea "To enrich screen reader interactions, please activate Accessibility in Grammarl…" at bounding box center [212, 72] width 145 height 173
type textarea "Accomplished PR and communications professional with over a decade of experienc…"
click at [285, 172] on span "save changes" at bounding box center [276, 175] width 28 height 7
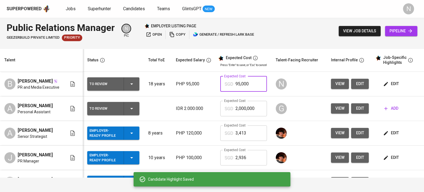
drag, startPoint x: 247, startPoint y: 90, endPoint x: 216, endPoint y: 91, distance: 30.9
click at [216, 91] on td "Expected Cost SGD 95,000 Expected Cost" at bounding box center [243, 84] width 55 height 25
paste input "2,814"
type input "2,814"
click at [204, 104] on td "IDR 2.000.000" at bounding box center [193, 108] width 44 height 25
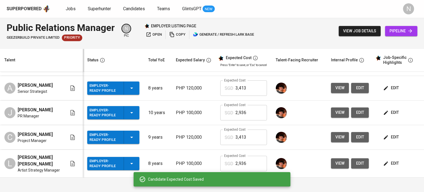
scroll to position [51, 0]
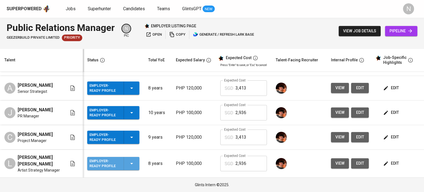
click at [131, 164] on icon "button" at bounding box center [131, 163] width 7 height 7
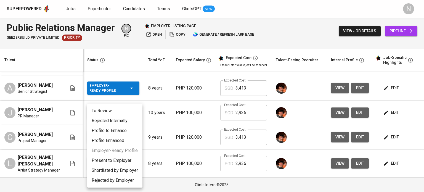
click at [126, 163] on li "Present to Employer" at bounding box center [114, 160] width 55 height 10
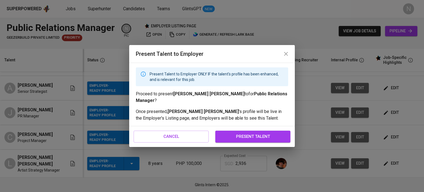
click at [243, 133] on span "present talent" at bounding box center [252, 136] width 63 height 7
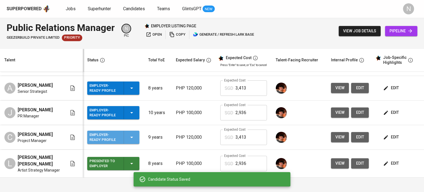
click at [131, 140] on icon "button" at bounding box center [131, 137] width 7 height 7
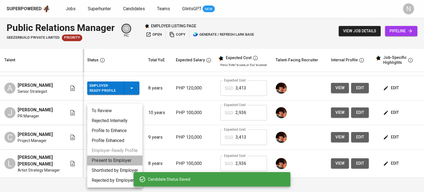
click at [125, 159] on li "Present to Employer" at bounding box center [114, 160] width 55 height 10
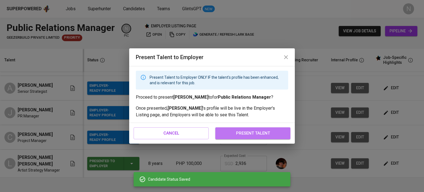
click at [238, 138] on button "present talent" at bounding box center [252, 133] width 75 height 12
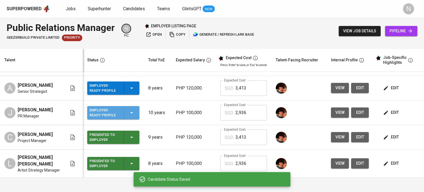
click at [130, 109] on icon "button" at bounding box center [131, 112] width 7 height 7
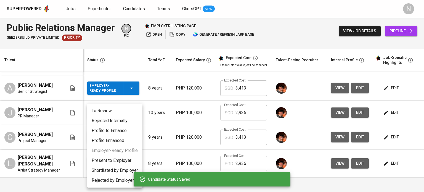
click at [123, 158] on li "Present to Employer" at bounding box center [114, 160] width 55 height 10
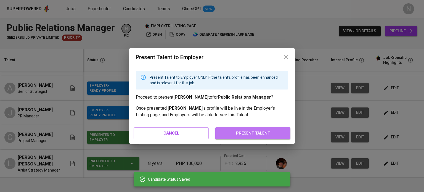
click at [240, 134] on span "present talent" at bounding box center [252, 132] width 63 height 7
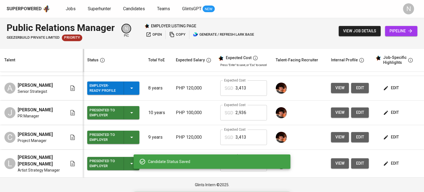
click at [131, 86] on icon "button" at bounding box center [131, 88] width 7 height 7
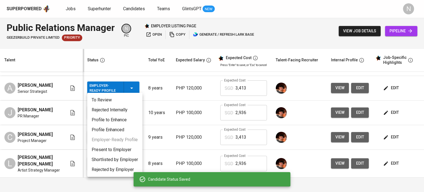
click at [132, 152] on li "Present to Employer" at bounding box center [114, 150] width 55 height 10
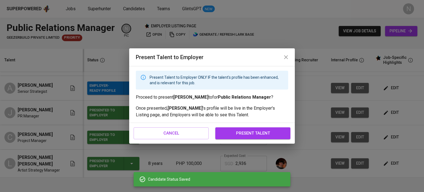
click at [240, 131] on span "present talent" at bounding box center [252, 132] width 63 height 7
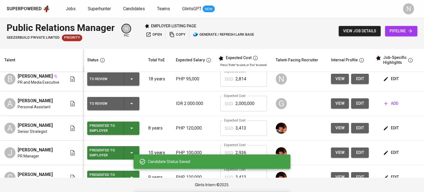
scroll to position [0, 0]
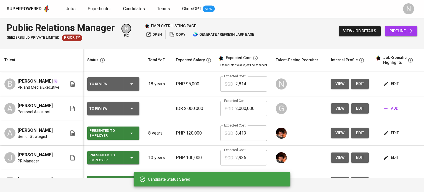
click at [134, 81] on div "To Review" at bounding box center [113, 83] width 48 height 13
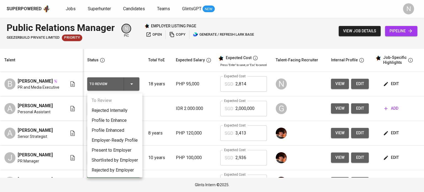
click at [118, 151] on li "Present to Employer" at bounding box center [114, 150] width 55 height 10
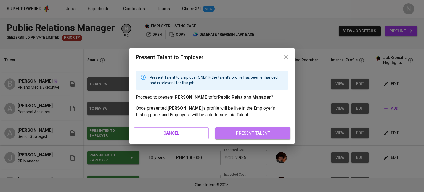
click at [253, 133] on span "present talent" at bounding box center [252, 132] width 63 height 7
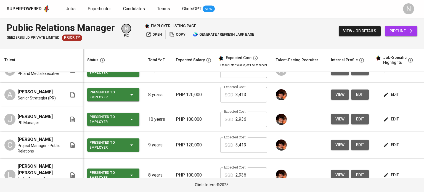
scroll to position [59, 0]
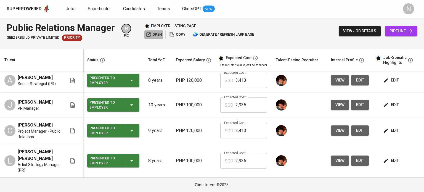
click at [155, 35] on span "open" at bounding box center [154, 34] width 16 height 6
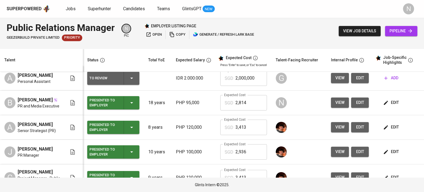
scroll to position [0, 0]
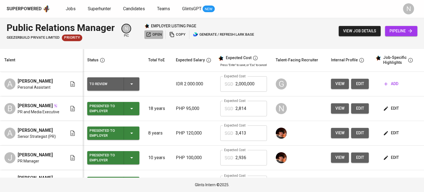
click at [158, 35] on span "open" at bounding box center [154, 34] width 16 height 6
click at [177, 34] on span "copy" at bounding box center [177, 34] width 16 height 6
